Goal: Use online tool/utility: Utilize a website feature to perform a specific function

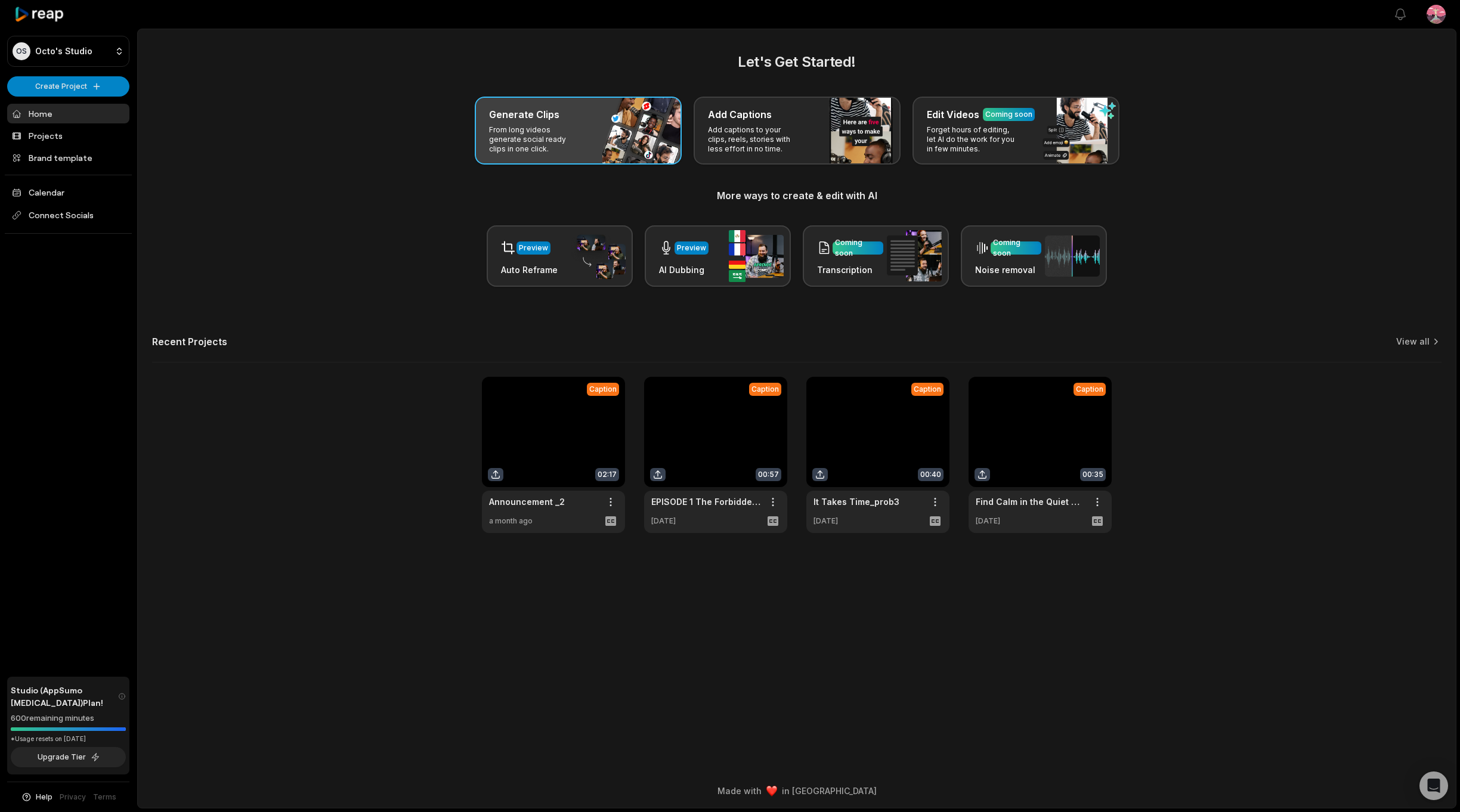
click at [557, 118] on div "Generate Clips" at bounding box center [578, 114] width 178 height 14
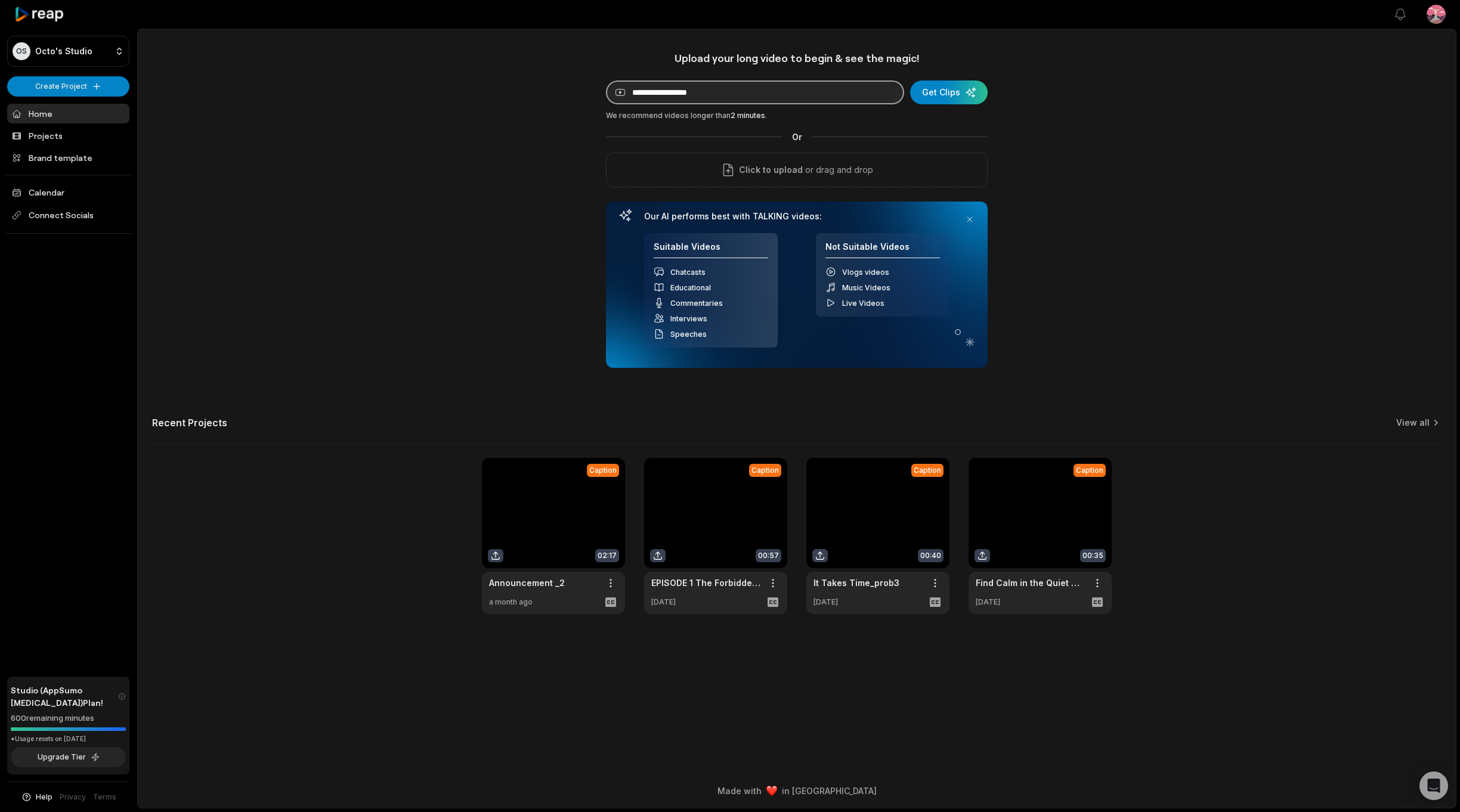
click at [824, 99] on input at bounding box center [755, 92] width 298 height 24
click at [777, 181] on div "Click to upload or drag and drop" at bounding box center [797, 170] width 382 height 35
click at [728, 544] on link at bounding box center [715, 536] width 143 height 156
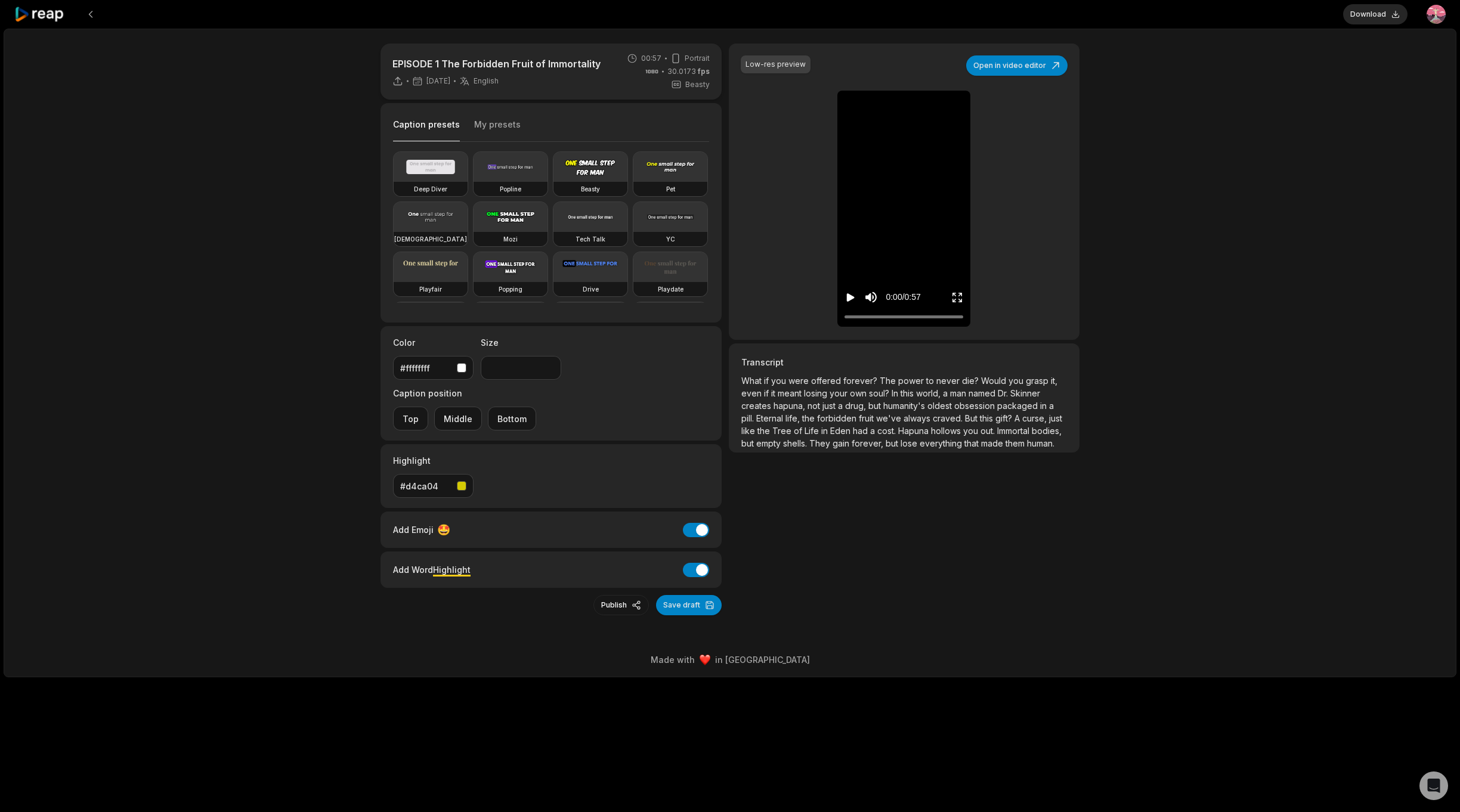
click at [845, 297] on icon "Play video" at bounding box center [850, 297] width 12 height 12
click at [845, 297] on icon "Pause video" at bounding box center [850, 297] width 12 height 12
click at [845, 297] on icon "Play video" at bounding box center [850, 297] width 12 height 12
drag, startPoint x: 854, startPoint y: 313, endPoint x: 831, endPoint y: 318, distance: 23.5
click at [831, 318] on div "Low-res preview Open in video editor What What if if you you were were offered …" at bounding box center [904, 192] width 350 height 297
